Goal: Task Accomplishment & Management: Manage account settings

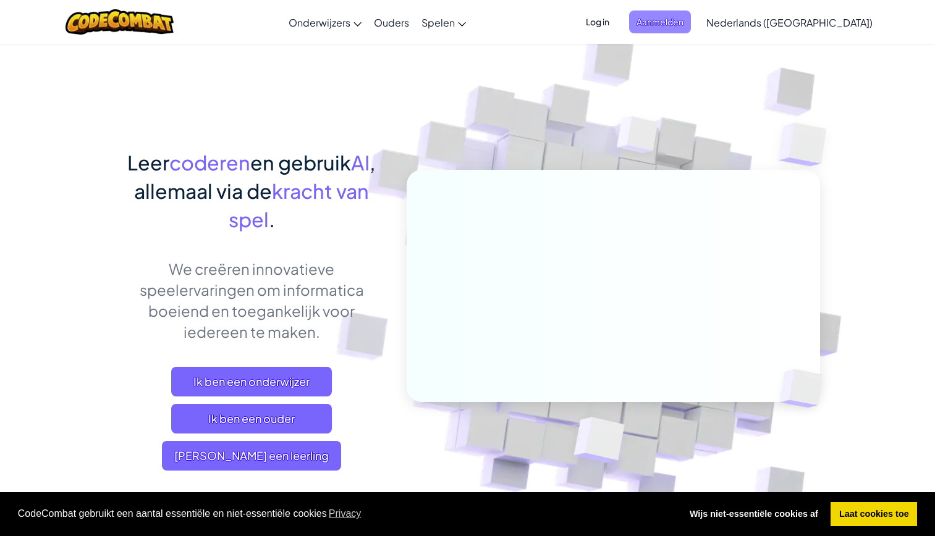
click at [691, 17] on span "Aanmelden" at bounding box center [660, 22] width 62 height 23
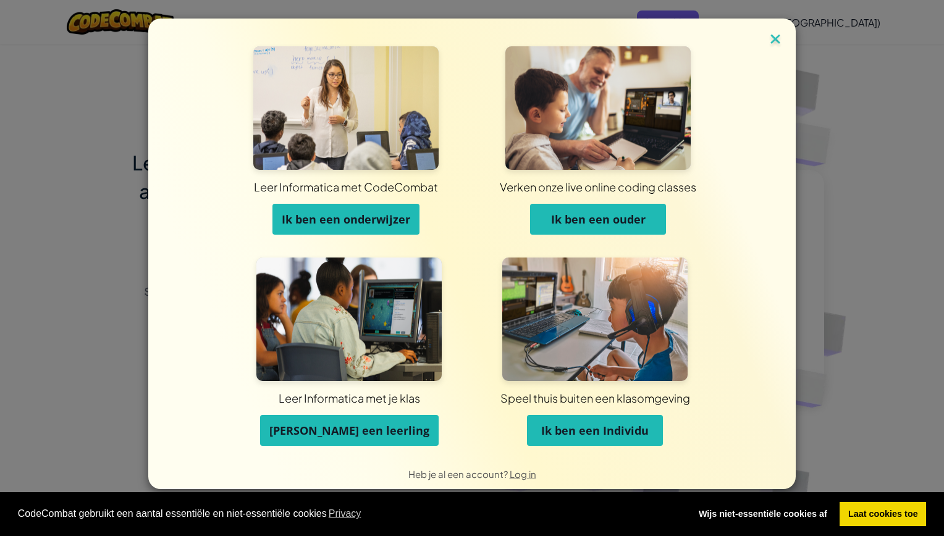
click at [776, 38] on img at bounding box center [775, 40] width 16 height 19
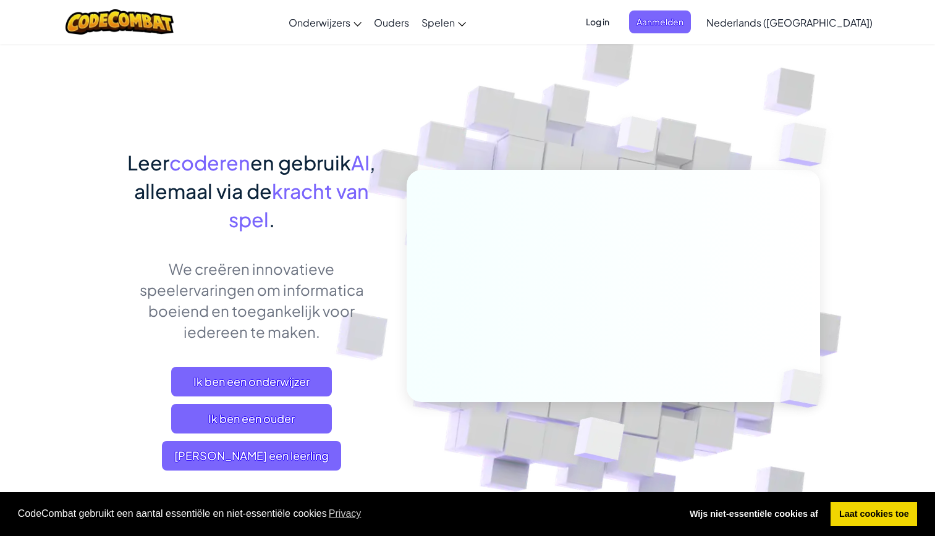
click at [616, 19] on span "Log in" at bounding box center [597, 22] width 38 height 23
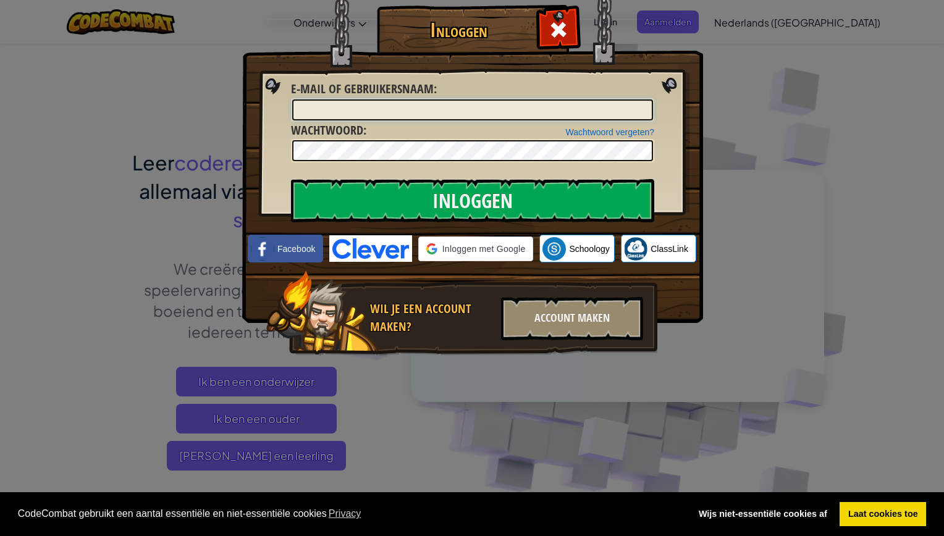
type input "[PERSON_NAME][EMAIL_ADDRESS][DOMAIN_NAME]"
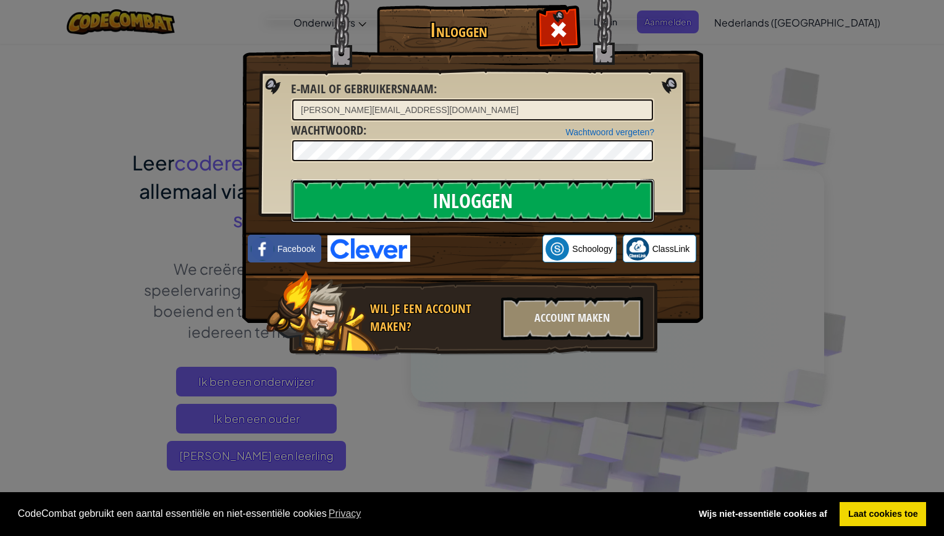
click at [474, 187] on input "Inloggen" at bounding box center [472, 200] width 363 height 43
